Goal: Transaction & Acquisition: Book appointment/travel/reservation

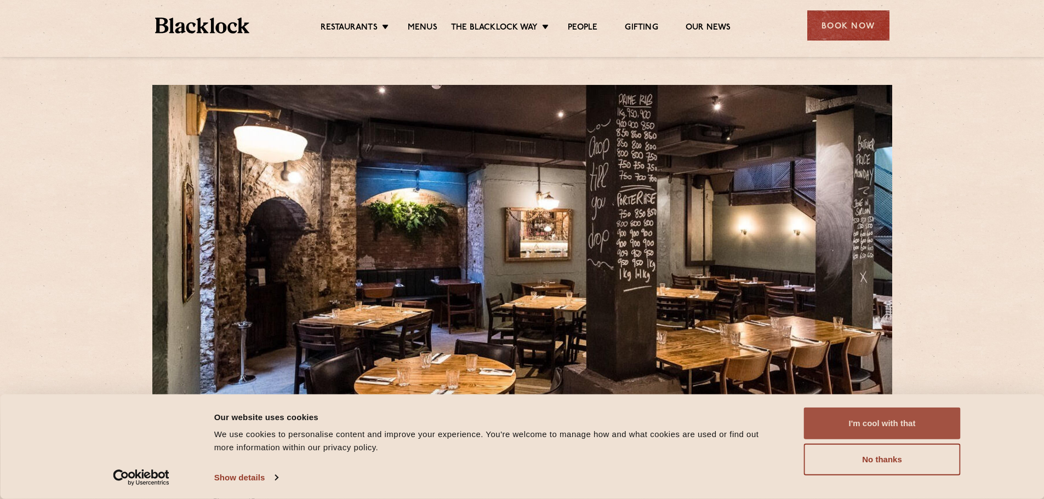
click at [862, 427] on button "I'm cool with that" at bounding box center [882, 424] width 157 height 32
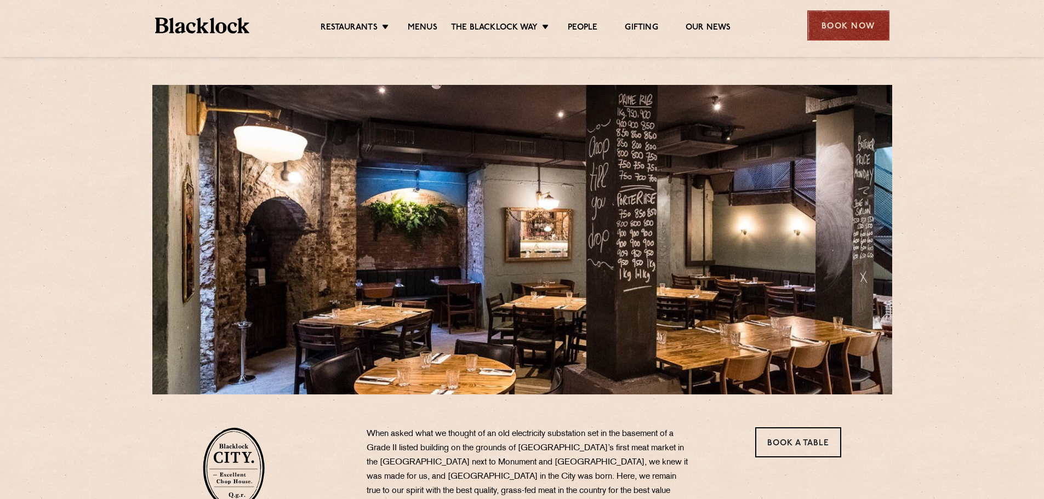
click at [858, 28] on div "Book Now" at bounding box center [848, 25] width 82 height 30
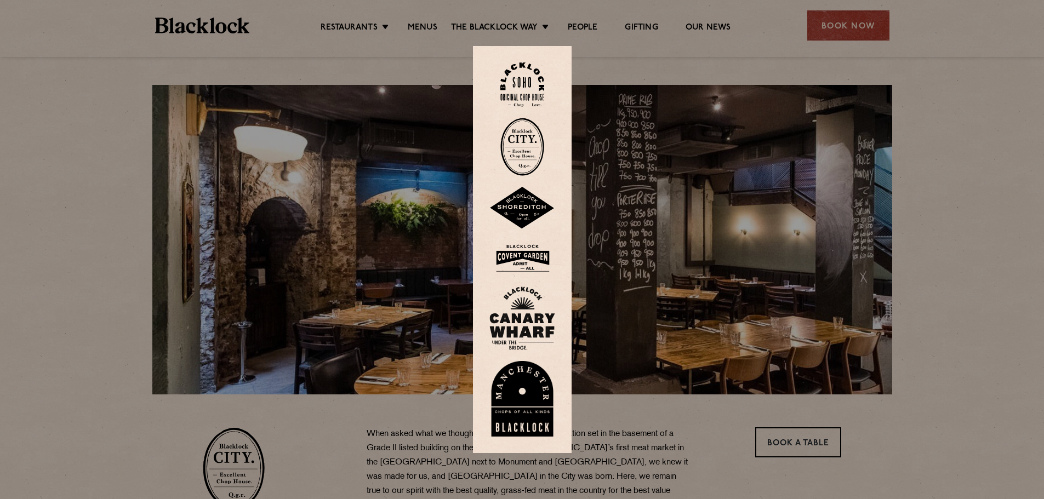
click at [532, 138] on img at bounding box center [522, 147] width 44 height 58
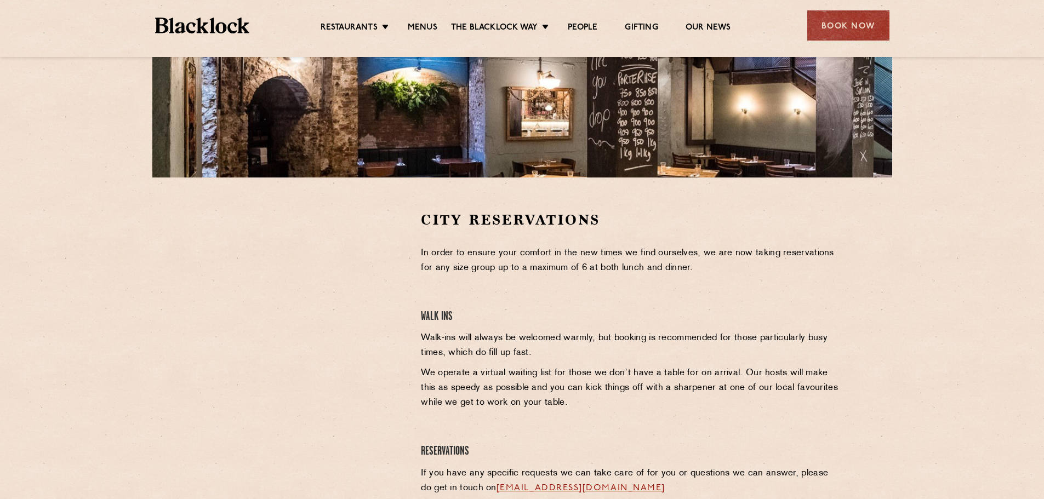
scroll to position [219, 0]
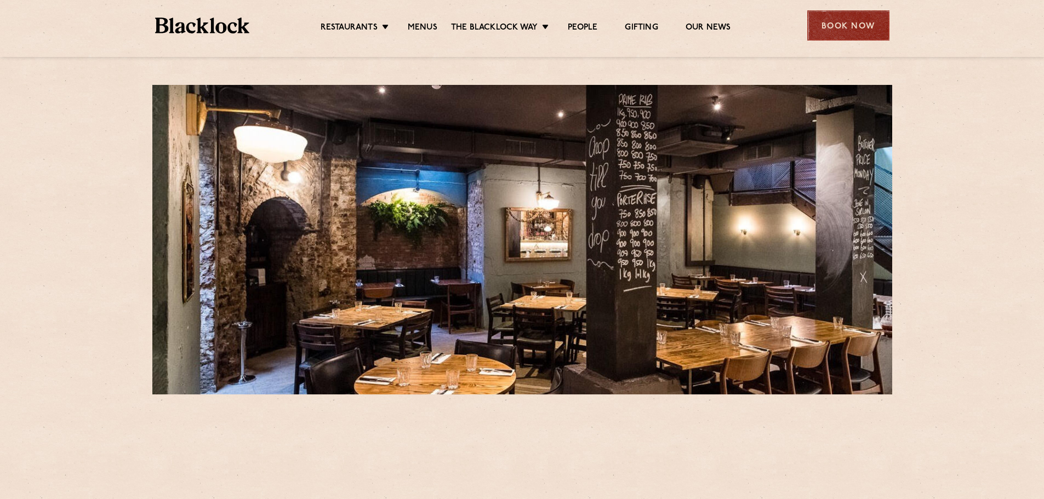
click at [839, 29] on div "Book Now" at bounding box center [848, 25] width 82 height 30
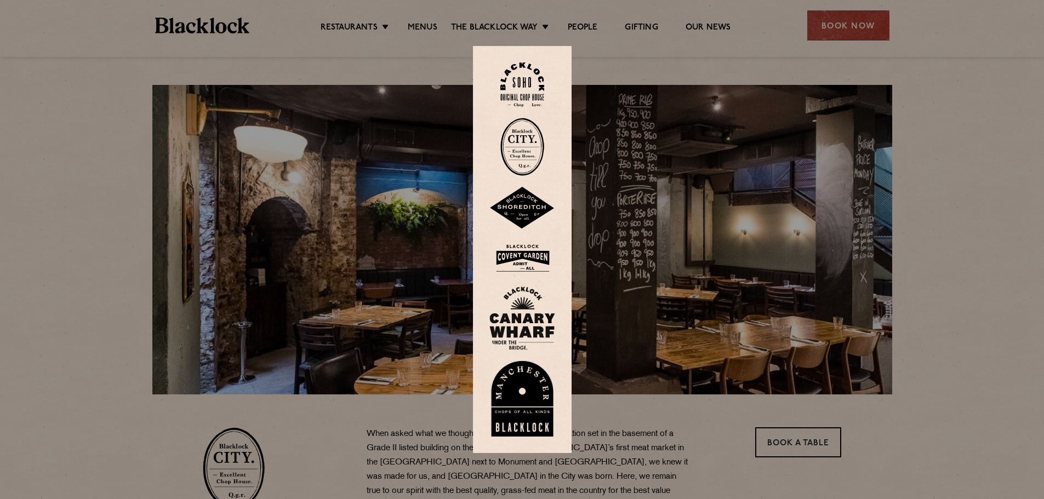
click at [526, 147] on img at bounding box center [522, 147] width 44 height 58
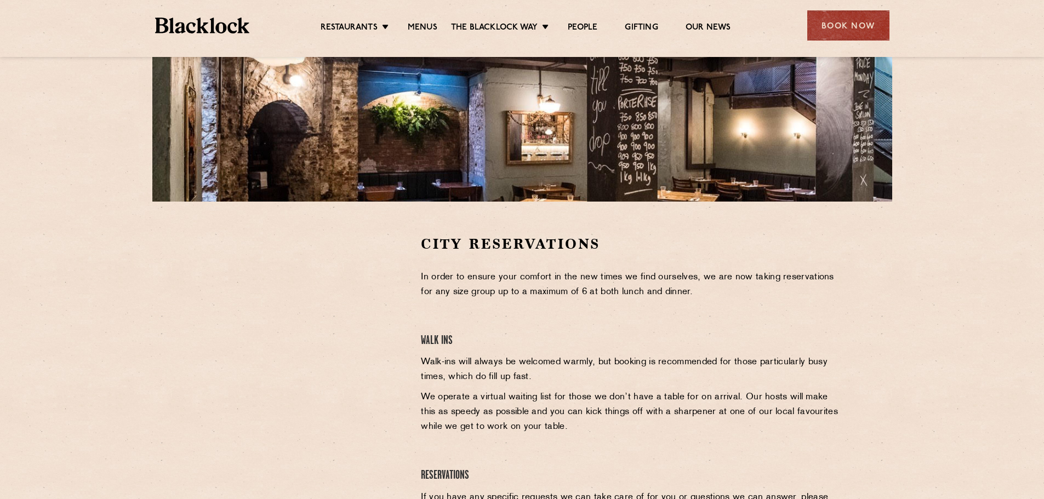
scroll to position [219, 0]
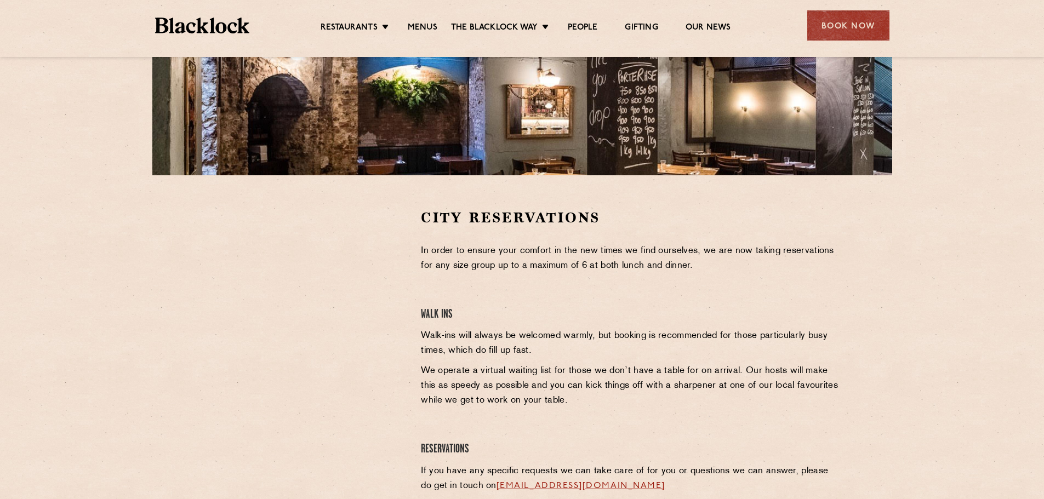
click at [393, 265] on div at bounding box center [304, 290] width 202 height 165
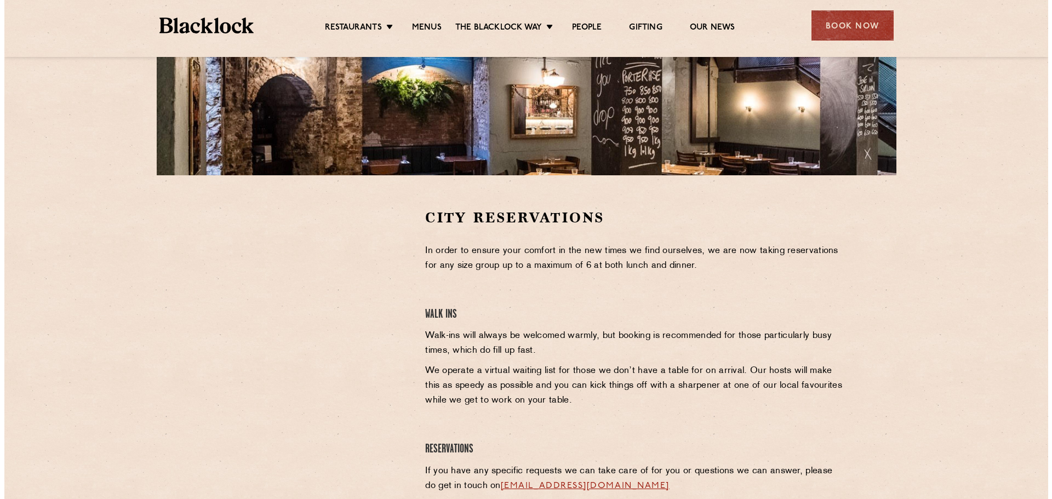
scroll to position [0, 0]
